Goal: Task Accomplishment & Management: Manage account settings

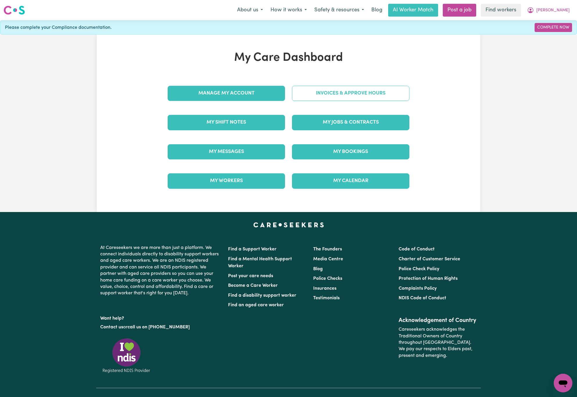
click at [379, 93] on link "Invoices & Approve Hours" at bounding box center [350, 93] width 117 height 15
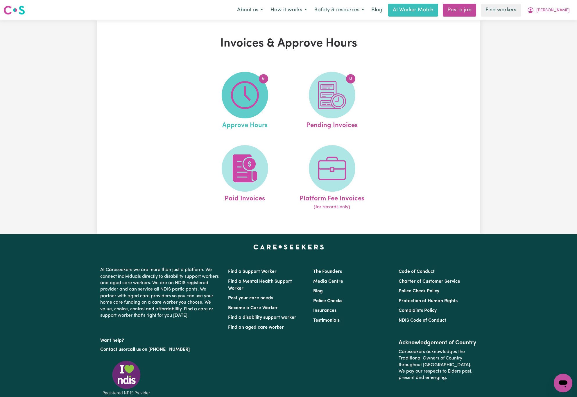
click at [265, 104] on span "6" at bounding box center [245, 95] width 46 height 46
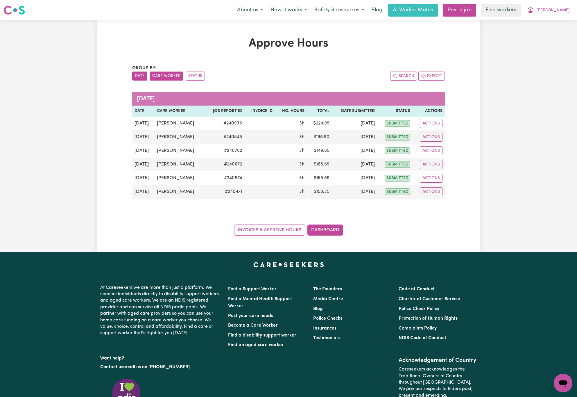
click at [161, 77] on button "Care Worker" at bounding box center [167, 75] width 34 height 9
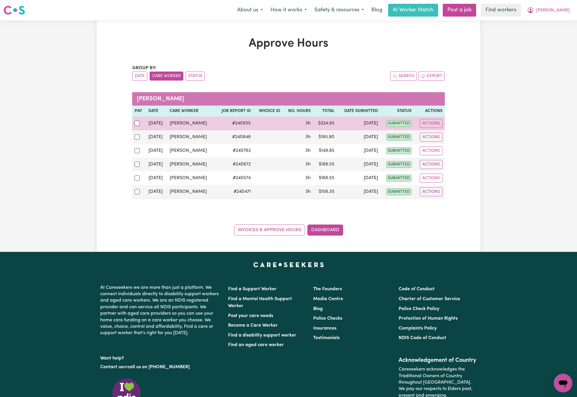
click at [136, 121] on div at bounding box center [139, 123] width 9 height 8
click at [136, 121] on input "checkbox" at bounding box center [137, 123] width 5 height 5
checkbox input "true"
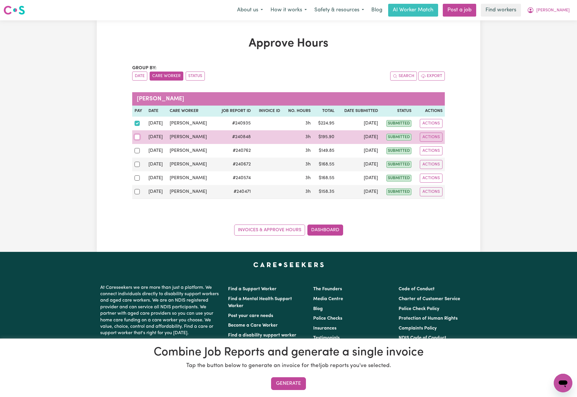
click at [136, 137] on input "checkbox" at bounding box center [137, 136] width 5 height 5
checkbox input "true"
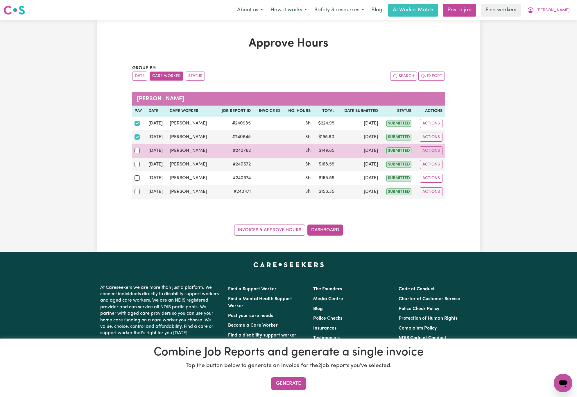
click at [135, 154] on div at bounding box center [139, 151] width 9 height 8
click at [135, 153] on input "checkbox" at bounding box center [137, 150] width 5 height 5
checkbox input "true"
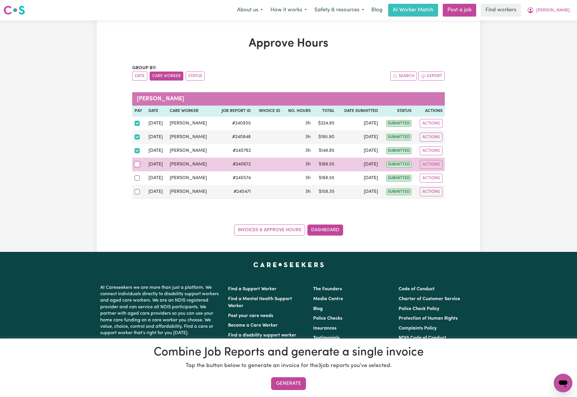
click at [135, 166] on input "checkbox" at bounding box center [137, 164] width 5 height 5
checkbox input "true"
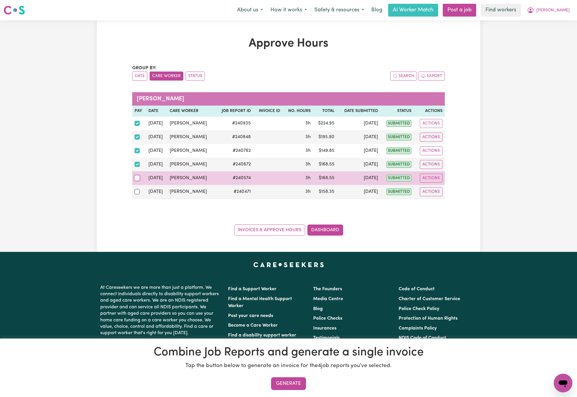
click at [135, 179] on input "checkbox" at bounding box center [137, 177] width 5 height 5
checkbox input "true"
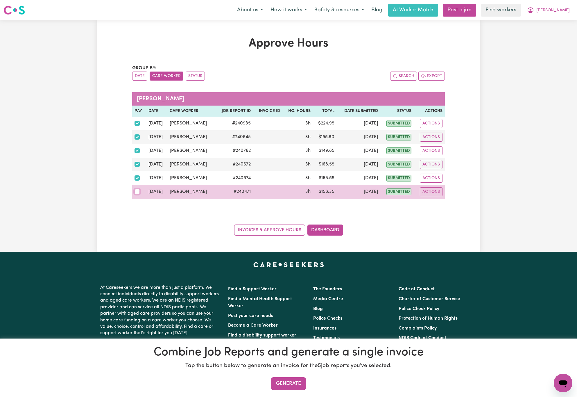
click at [135, 194] on input "checkbox" at bounding box center [137, 191] width 5 height 5
checkbox input "true"
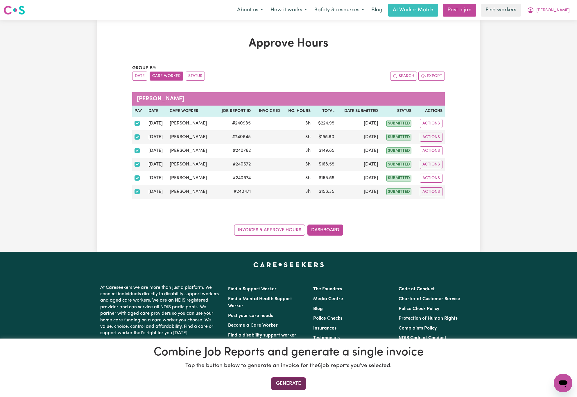
click at [291, 385] on button "Generate" at bounding box center [288, 383] width 35 height 13
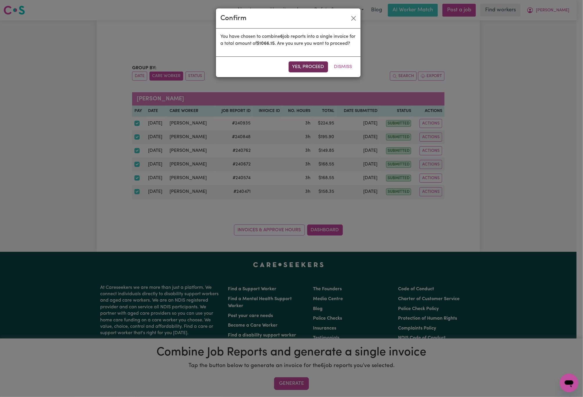
click at [306, 72] on button "Yes, proceed" at bounding box center [309, 66] width 40 height 11
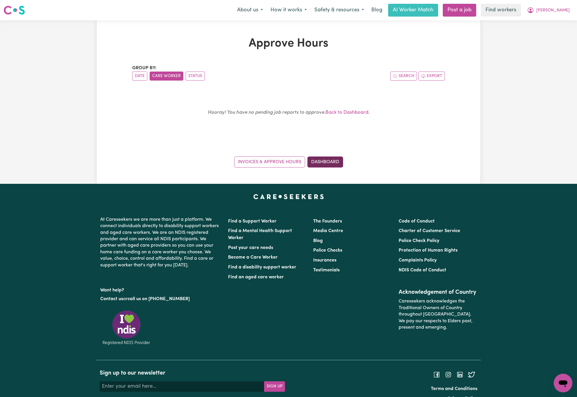
click at [328, 160] on link "Dashboard" at bounding box center [325, 161] width 36 height 11
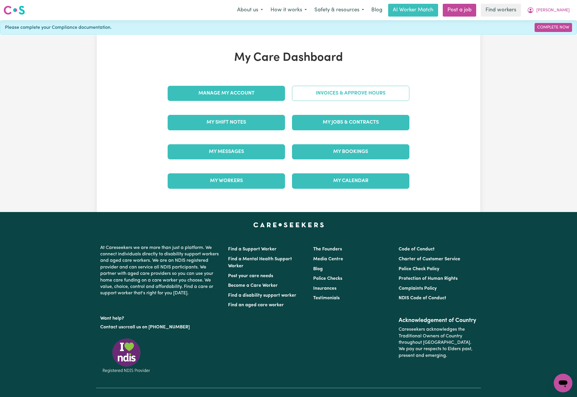
click at [375, 88] on link "Invoices & Approve Hours" at bounding box center [350, 93] width 117 height 15
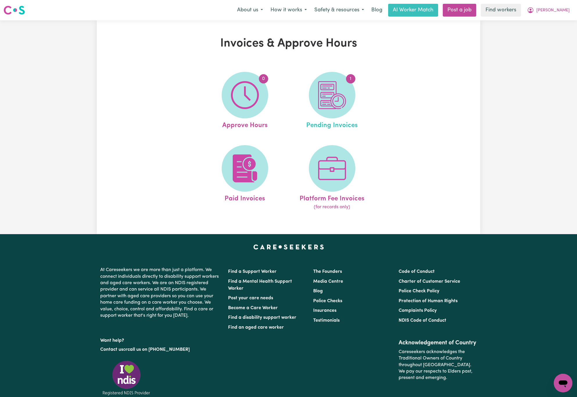
click at [308, 99] on link "1 Pending Invoices" at bounding box center [332, 101] width 84 height 59
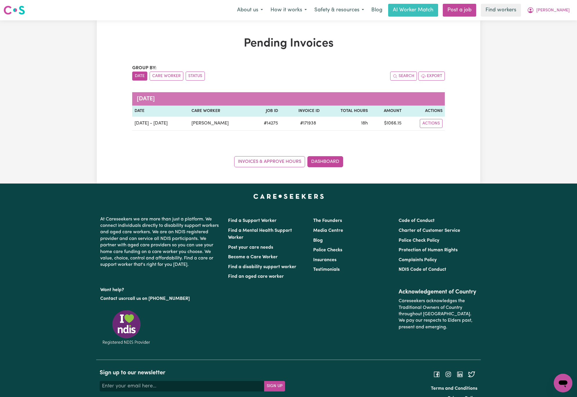
click at [16, 168] on div "Pending Invoices Group by: Date Care Worker Status Search Export [DATE] Date Ca…" at bounding box center [288, 101] width 577 height 163
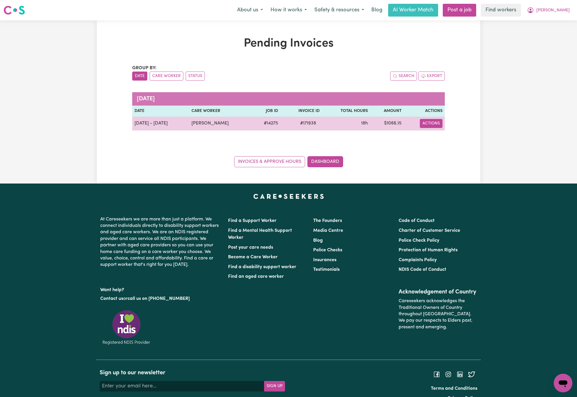
click at [436, 126] on button "Actions" at bounding box center [431, 123] width 23 height 9
click at [438, 138] on link "Download Invoice" at bounding box center [446, 137] width 53 height 12
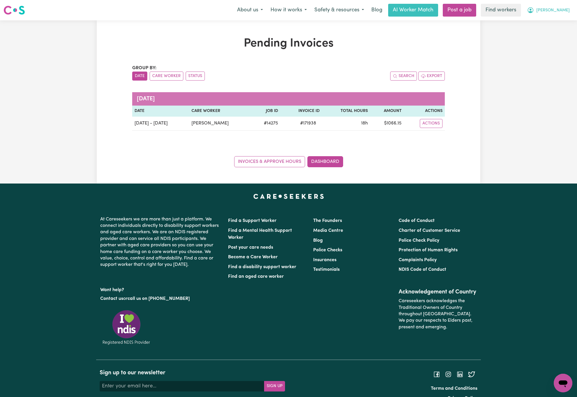
click at [559, 12] on span "[PERSON_NAME]" at bounding box center [552, 10] width 33 height 6
click at [560, 22] on link "My Dashboard" at bounding box center [550, 22] width 46 height 11
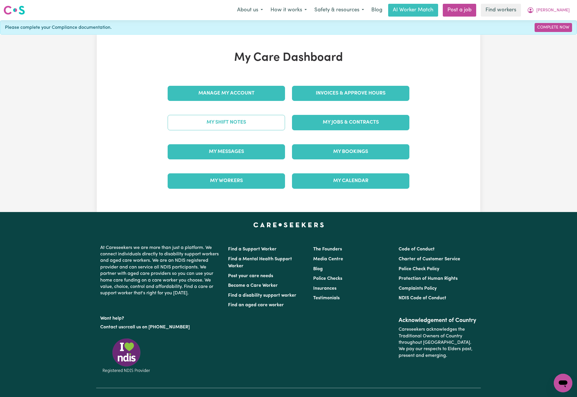
click at [251, 123] on link "My Shift Notes" at bounding box center [226, 122] width 117 height 15
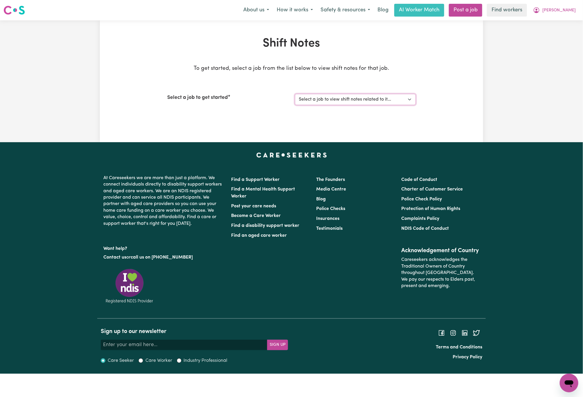
click at [376, 101] on select "Select a job to view shift notes related to it... [DEMOGRAPHIC_DATA] Support Wo…" at bounding box center [355, 99] width 121 height 11
select select "14275"
click at [295, 94] on select "Select a job to view shift notes related to it... [DEMOGRAPHIC_DATA] Support Wo…" at bounding box center [355, 99] width 121 height 11
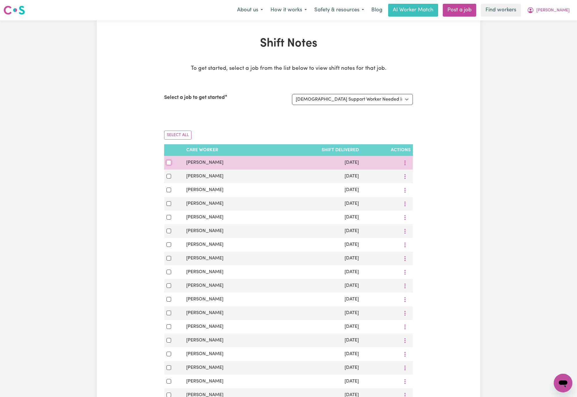
click at [168, 165] on input "checkbox" at bounding box center [168, 162] width 5 height 5
checkbox input "true"
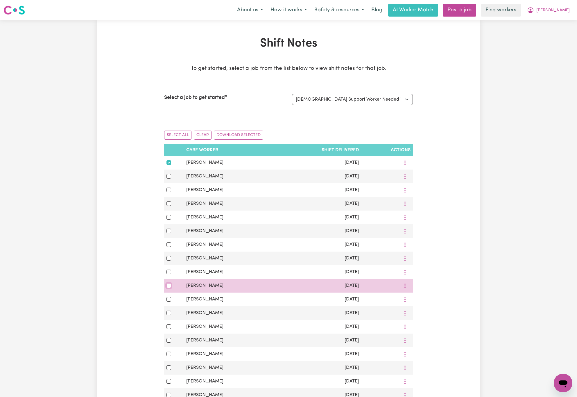
click at [168, 288] on input "checkbox" at bounding box center [168, 285] width 5 height 5
checkbox input "true"
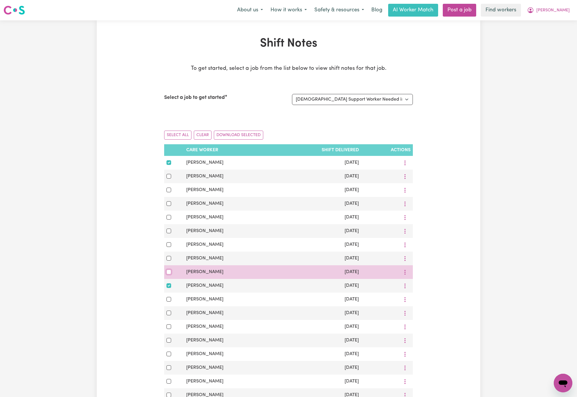
click at [169, 274] on input "checkbox" at bounding box center [168, 271] width 5 height 5
checkbox input "true"
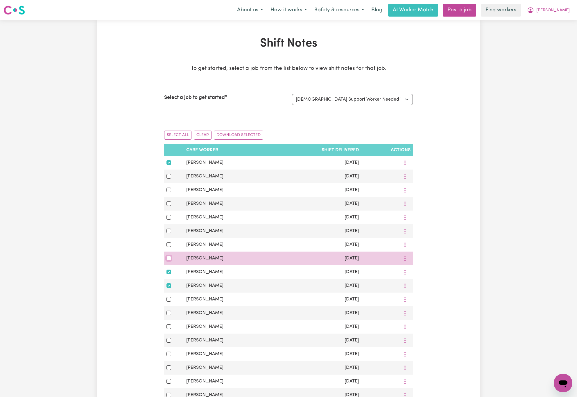
click at [171, 260] on input "checkbox" at bounding box center [168, 258] width 5 height 5
checkbox input "true"
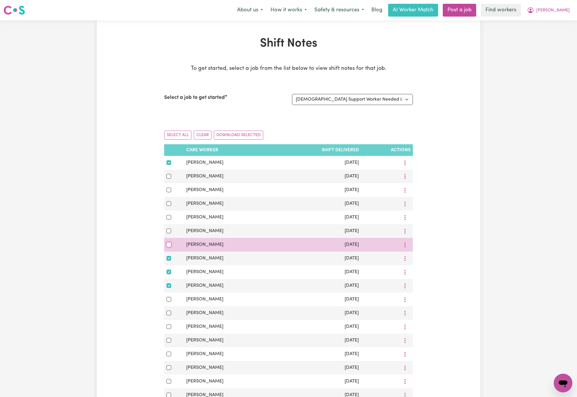
click at [170, 247] on input "checkbox" at bounding box center [168, 244] width 5 height 5
checkbox input "true"
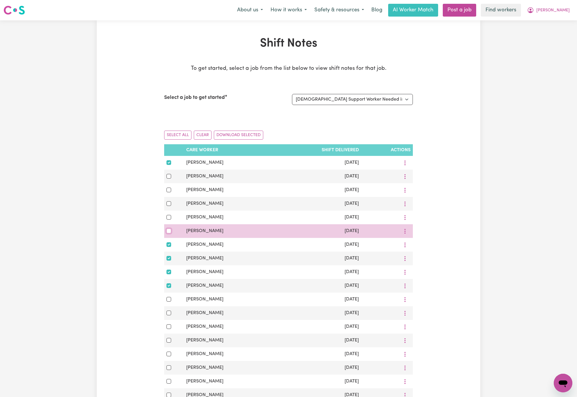
click at [168, 233] on input "checkbox" at bounding box center [168, 230] width 5 height 5
checkbox input "true"
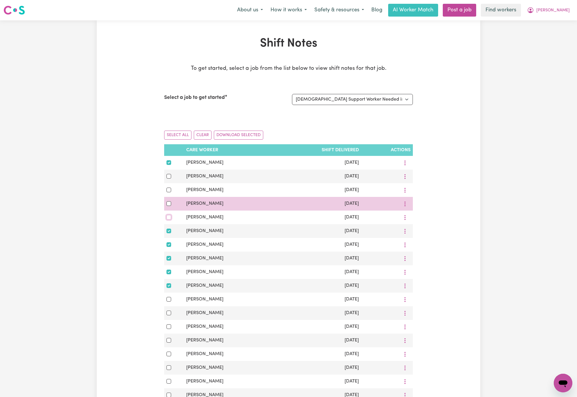
drag, startPoint x: 168, startPoint y: 219, endPoint x: 169, endPoint y: 212, distance: 7.0
click at [168, 218] on input "checkbox" at bounding box center [168, 217] width 5 height 5
checkbox input "true"
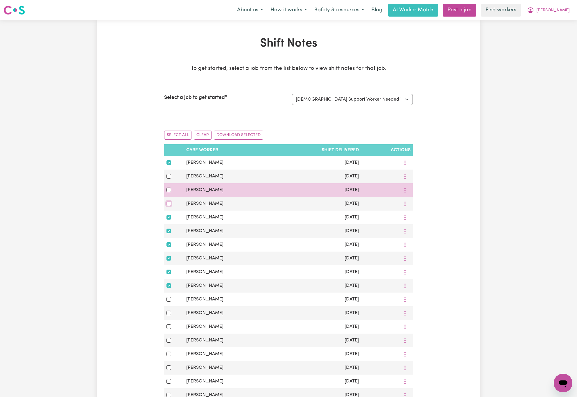
drag, startPoint x: 168, startPoint y: 205, endPoint x: 168, endPoint y: 195, distance: 10.2
click at [168, 204] on input "checkbox" at bounding box center [168, 203] width 5 height 5
checkbox input "true"
click at [168, 192] on input "checkbox" at bounding box center [168, 189] width 5 height 5
checkbox input "true"
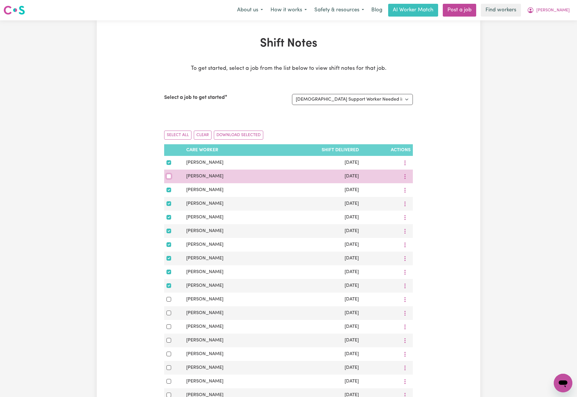
click at [169, 178] on input "checkbox" at bounding box center [168, 176] width 5 height 5
checkbox input "true"
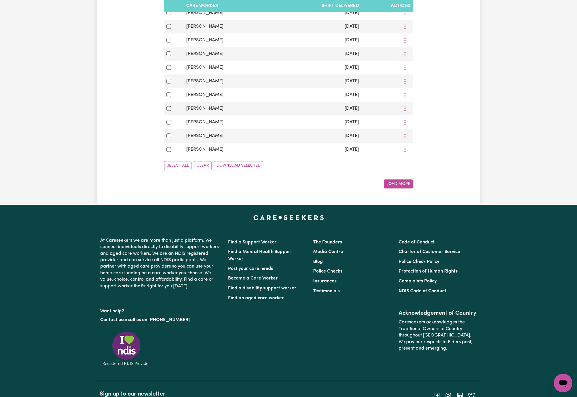
scroll to position [349, 0]
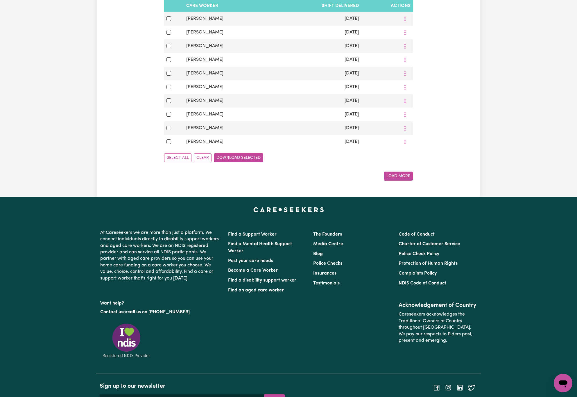
click at [254, 162] on button "Download Selected" at bounding box center [238, 157] width 49 height 9
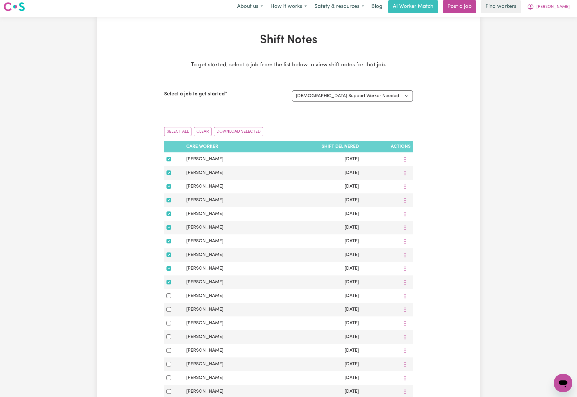
scroll to position [0, 0]
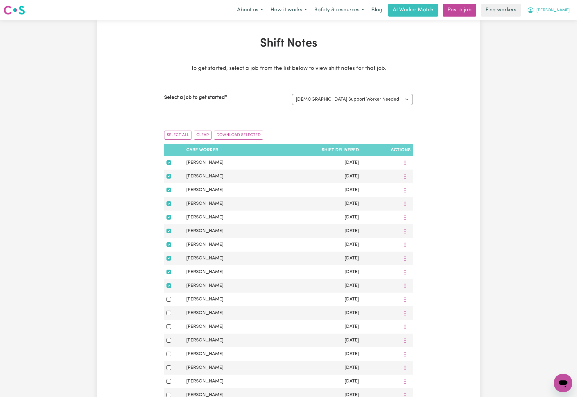
click at [561, 10] on span "[PERSON_NAME]" at bounding box center [552, 10] width 33 height 6
click at [562, 31] on link "Logout" at bounding box center [550, 33] width 46 height 11
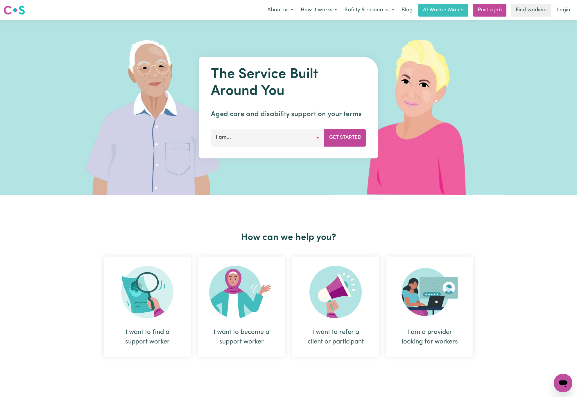
drag, startPoint x: 91, startPoint y: 56, endPoint x: 96, endPoint y: 56, distance: 4.9
click at [90, 56] on img at bounding box center [157, 107] width 173 height 174
click at [567, 6] on link "Login" at bounding box center [563, 10] width 20 height 13
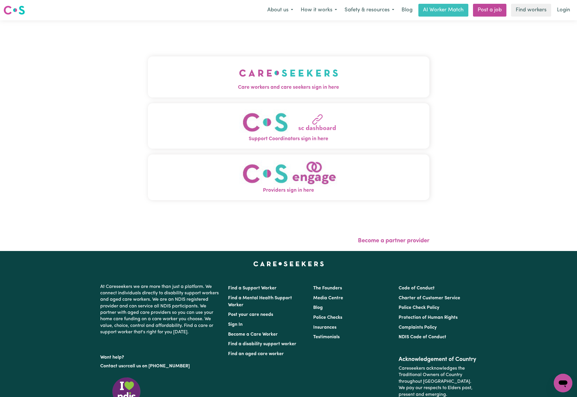
drag, startPoint x: 308, startPoint y: 52, endPoint x: 317, endPoint y: 58, distance: 10.8
click at [309, 53] on div "Care workers and care seekers sign in here Support Coordinators sign in here Pr…" at bounding box center [289, 131] width 282 height 198
click at [332, 77] on img "Care workers and care seekers sign in here" at bounding box center [288, 72] width 99 height 21
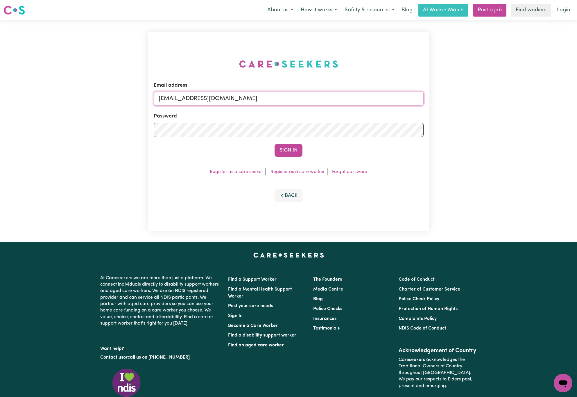
click at [192, 94] on input "[EMAIL_ADDRESS][DOMAIN_NAME]" at bounding box center [289, 99] width 270 height 14
drag, startPoint x: 257, startPoint y: 95, endPoint x: 500, endPoint y: 95, distance: 242.3
click at [500, 95] on div "Email address [EMAIL_ADDRESS][DOMAIN_NAME] Password Sign In Register as a care …" at bounding box center [288, 131] width 577 height 222
paste input "DeniseMCA"
type input "[EMAIL_ADDRESS][DOMAIN_NAME]"
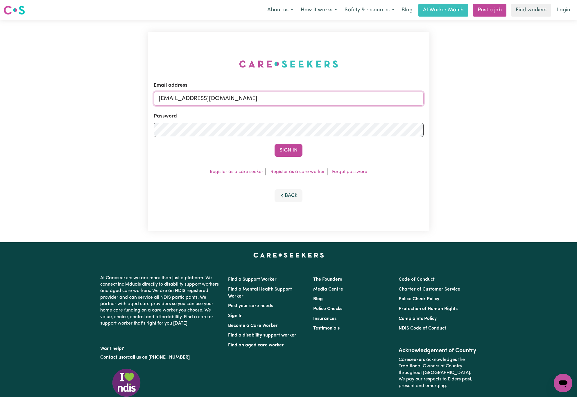
click at [275, 144] on button "Sign In" at bounding box center [289, 150] width 28 height 13
